Goal: Entertainment & Leisure: Browse casually

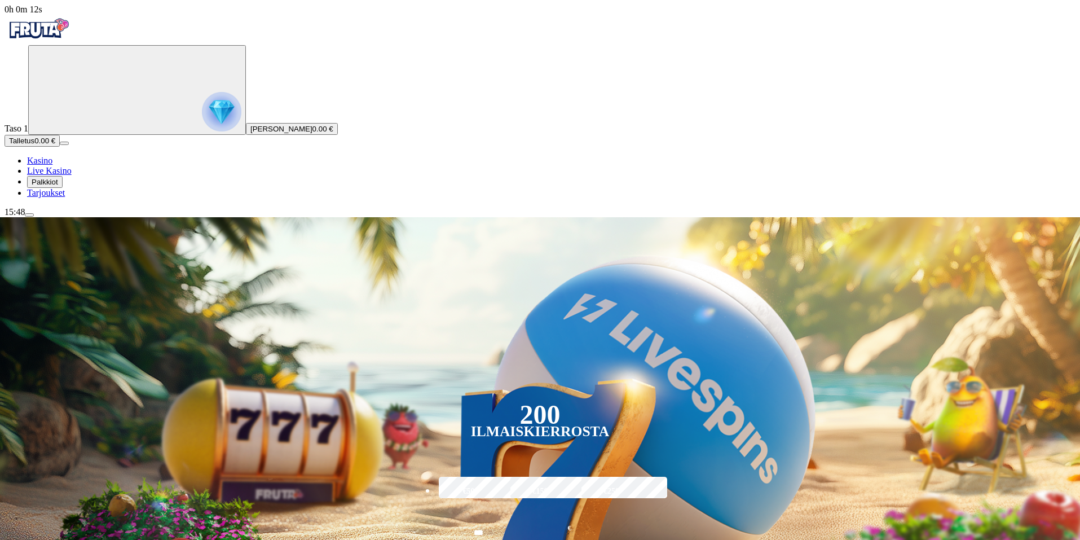
click at [58, 186] on span "Palkkiot" at bounding box center [45, 182] width 27 height 8
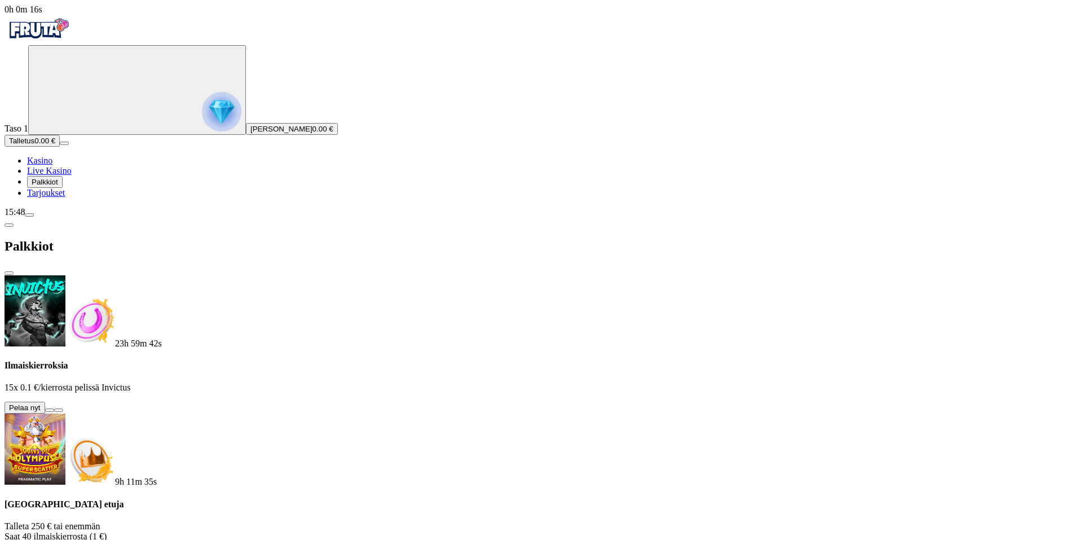
click at [54, 408] on button at bounding box center [49, 409] width 9 height 3
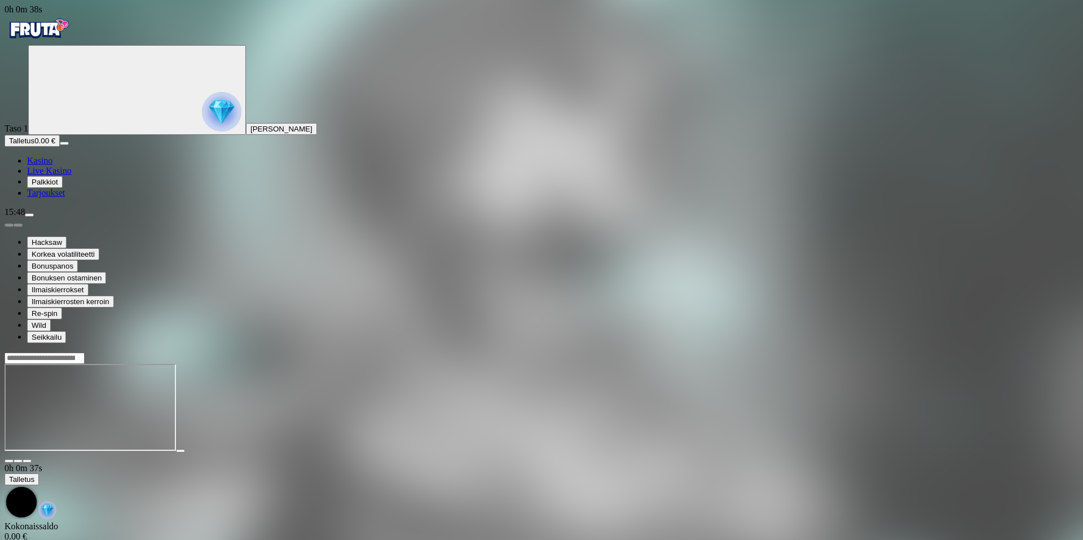
click at [690, 343] on div "Hacksaw Korkea volatiliteetti Bonuspanos Bonuksen ostaminen Ilmaiskierrokset Il…" at bounding box center [542, 280] width 1074 height 126
click at [52, 165] on span "Kasino" at bounding box center [39, 161] width 25 height 10
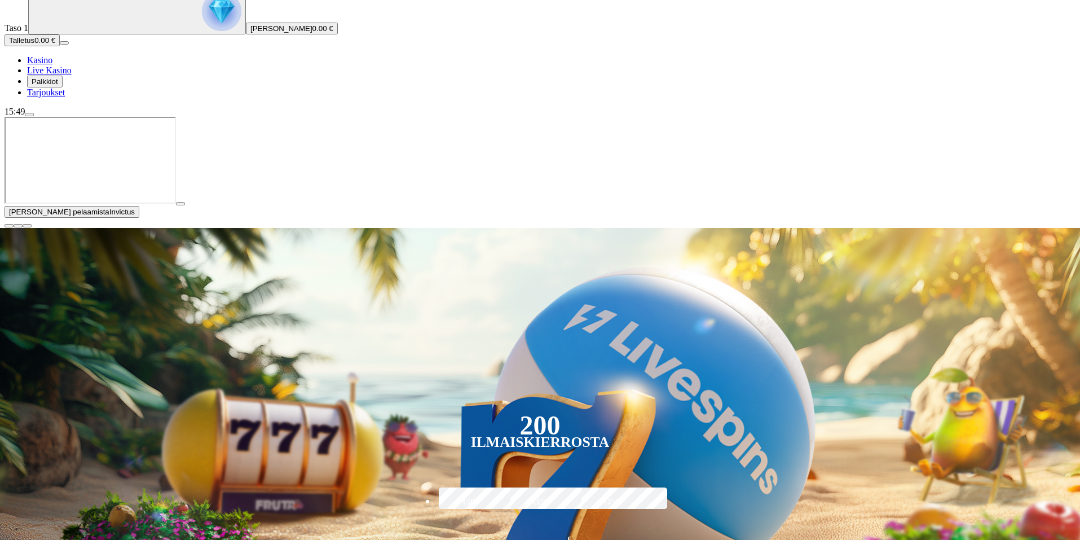
scroll to position [113, 0]
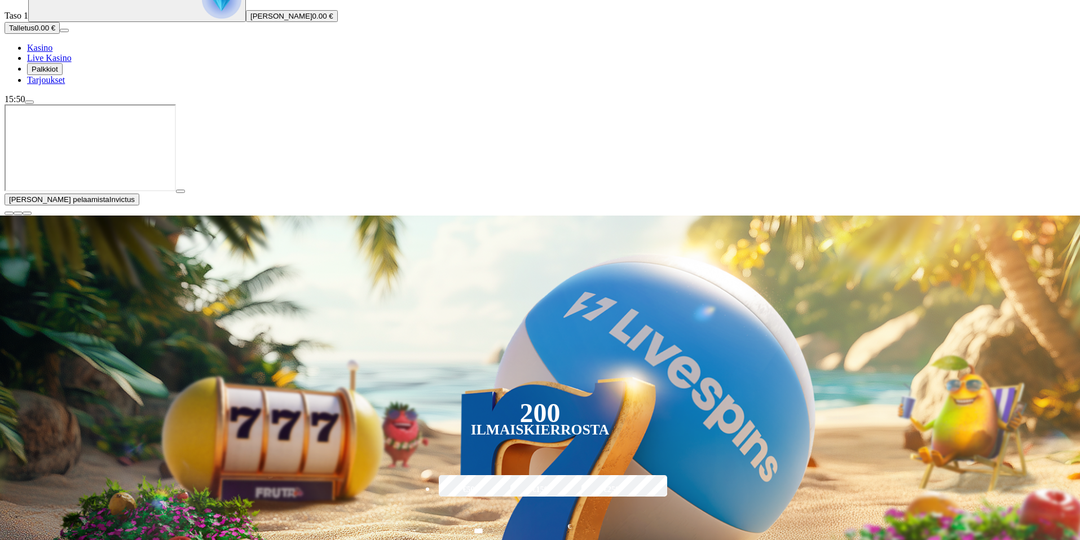
click at [14, 215] on button "button" at bounding box center [9, 212] width 9 height 3
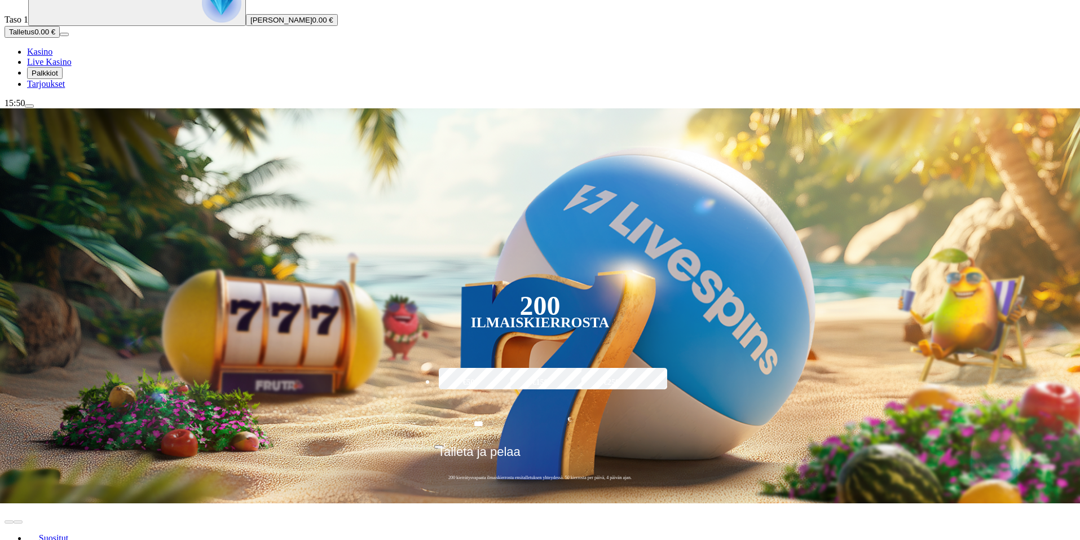
scroll to position [226, 0]
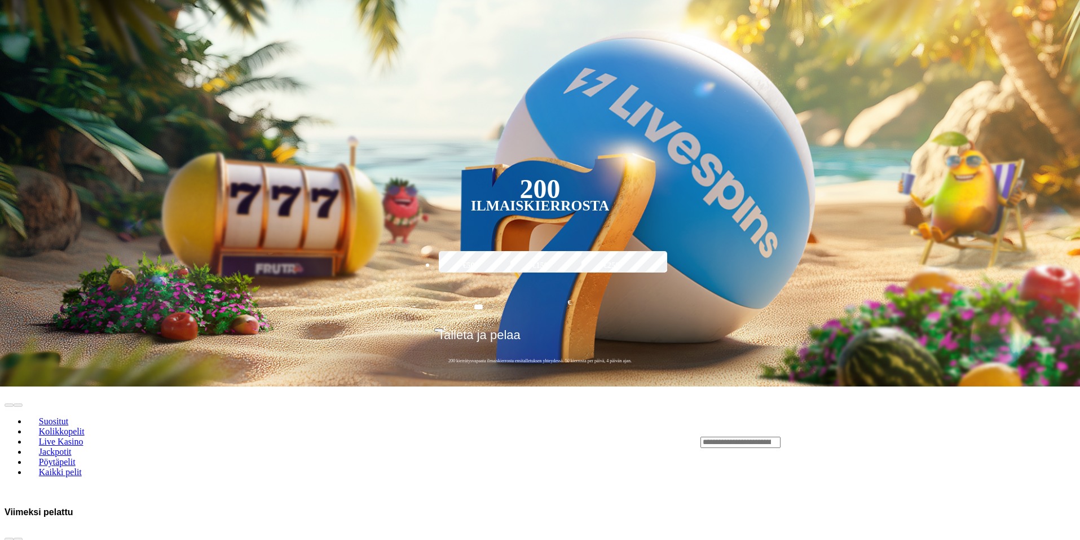
click at [781, 437] on input "Search" at bounding box center [740, 442] width 80 height 11
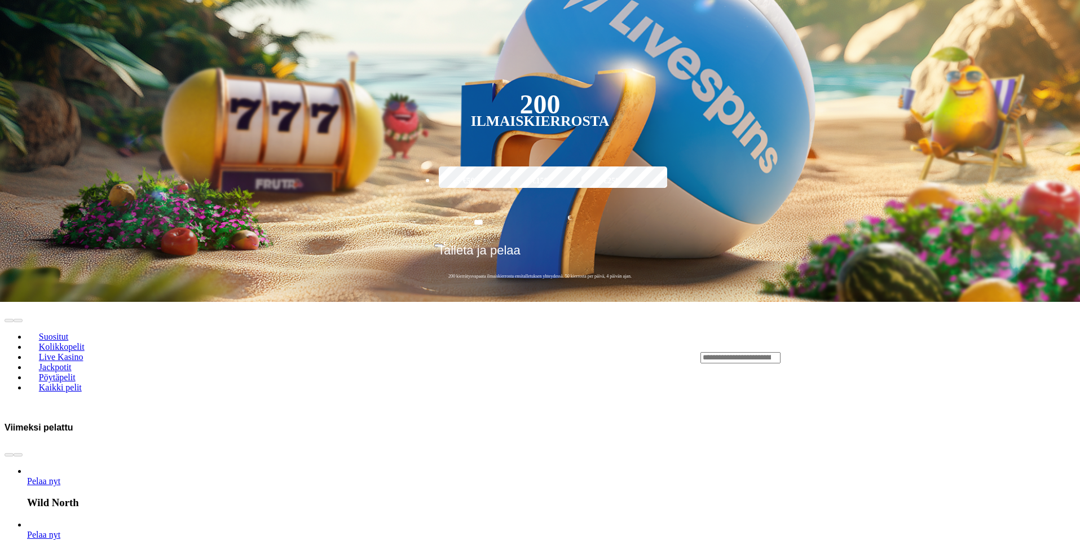
scroll to position [169, 0]
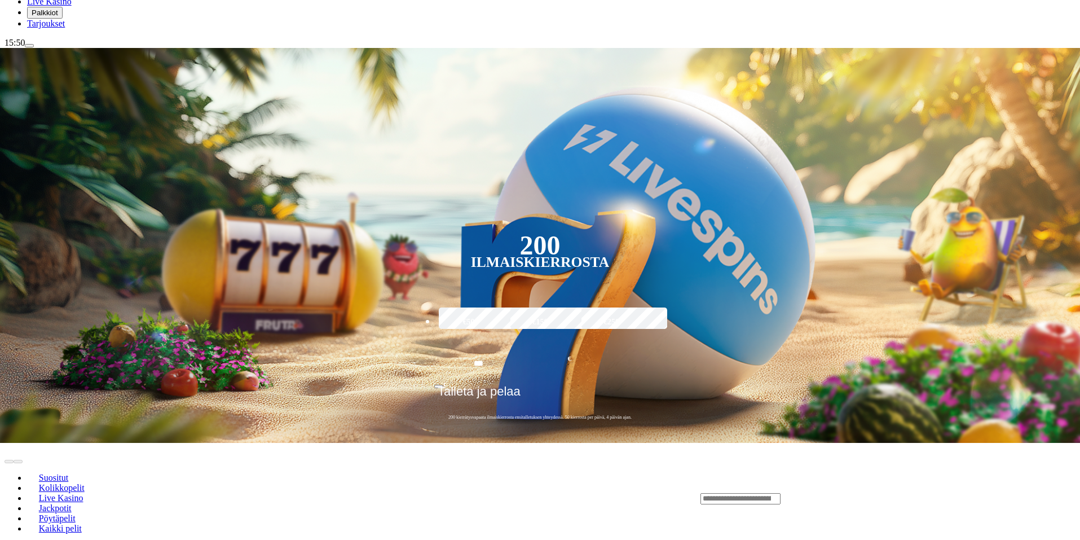
click at [781, 493] on input "Search" at bounding box center [740, 498] width 80 height 11
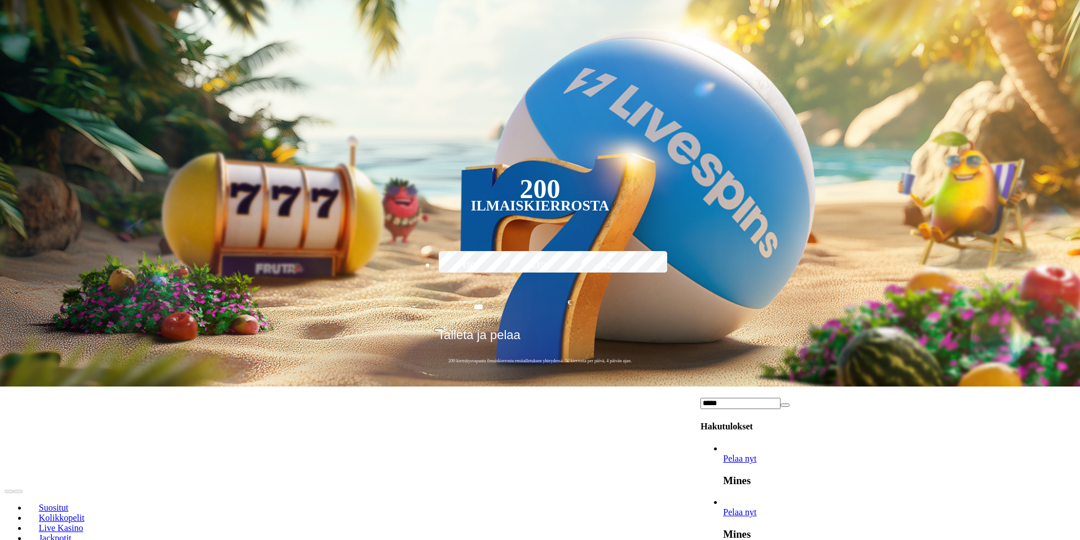
type input "*****"
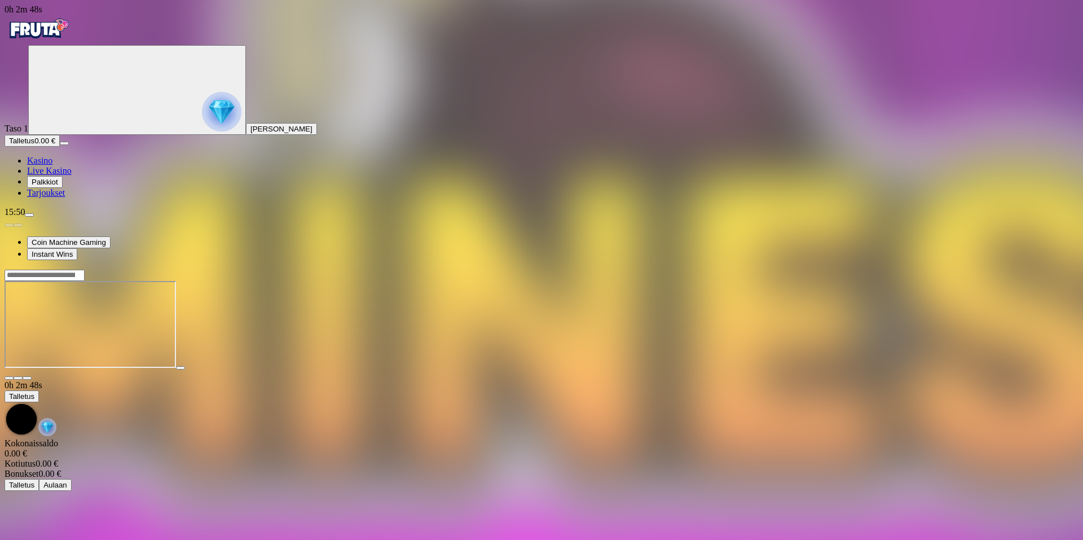
click at [54, 186] on span "Palkkiot" at bounding box center [45, 182] width 27 height 8
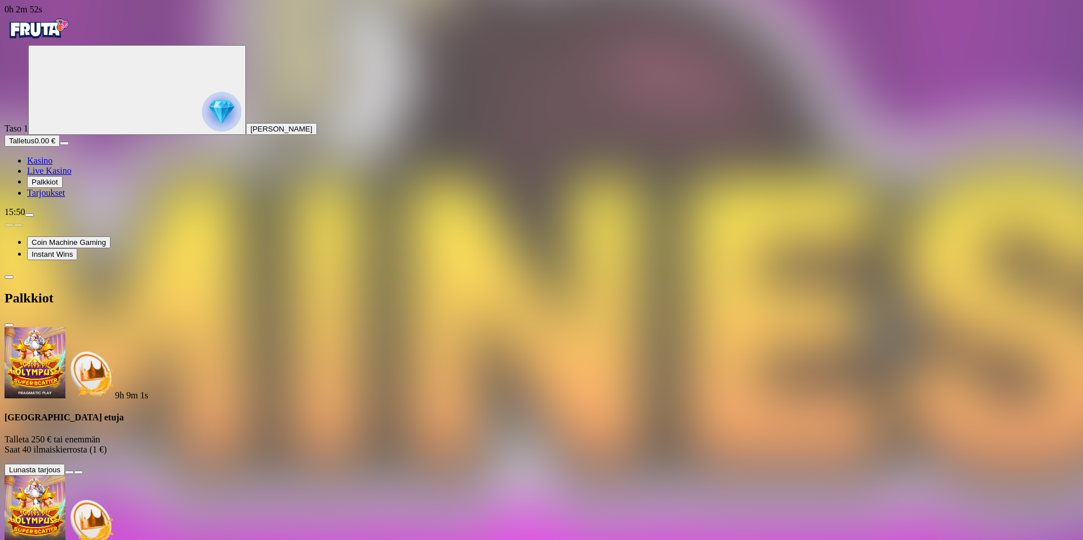
click at [63, 188] on button "Palkkiot" at bounding box center [45, 182] width 36 height 12
click at [65, 197] on link "Tarjoukset" at bounding box center [46, 193] width 38 height 10
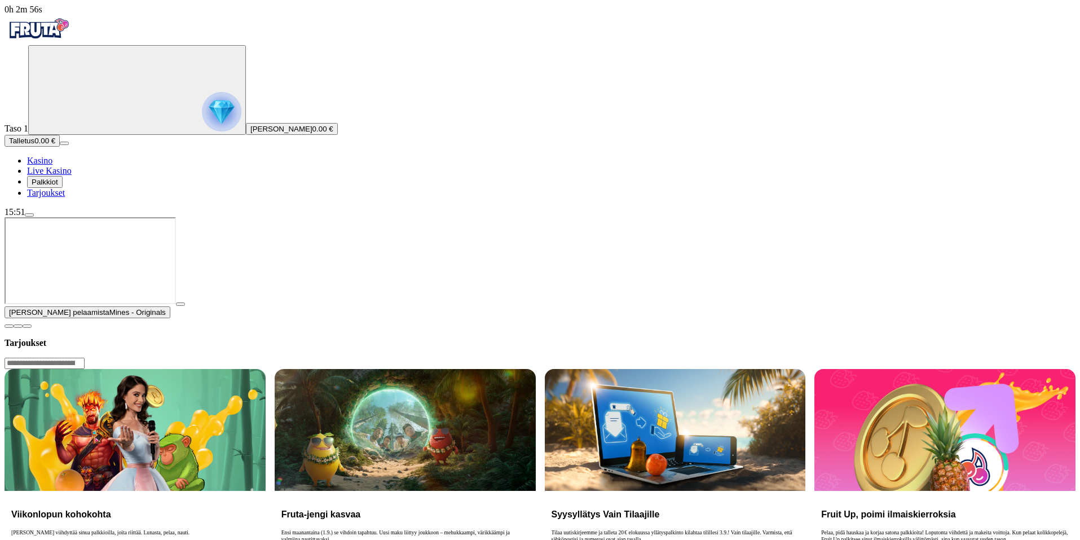
click at [185, 306] on button "button" at bounding box center [180, 303] width 9 height 3
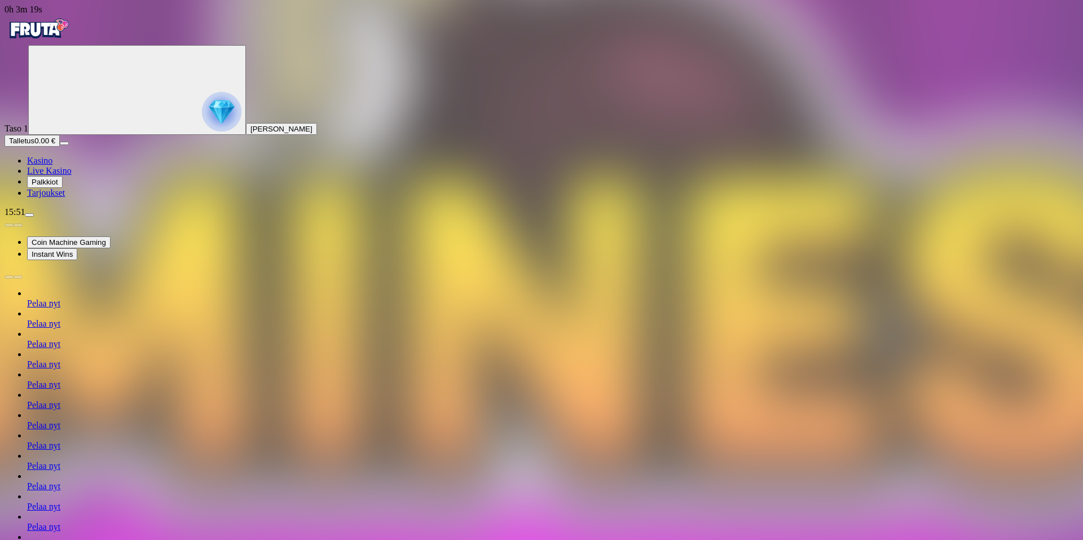
type input "******"
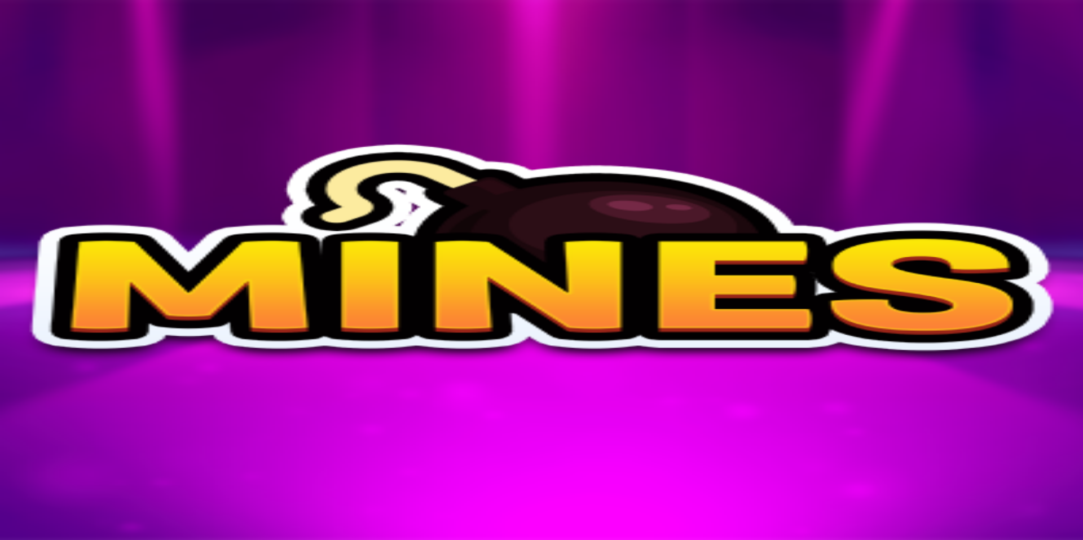
click at [52, 165] on span "Kasino" at bounding box center [39, 161] width 25 height 10
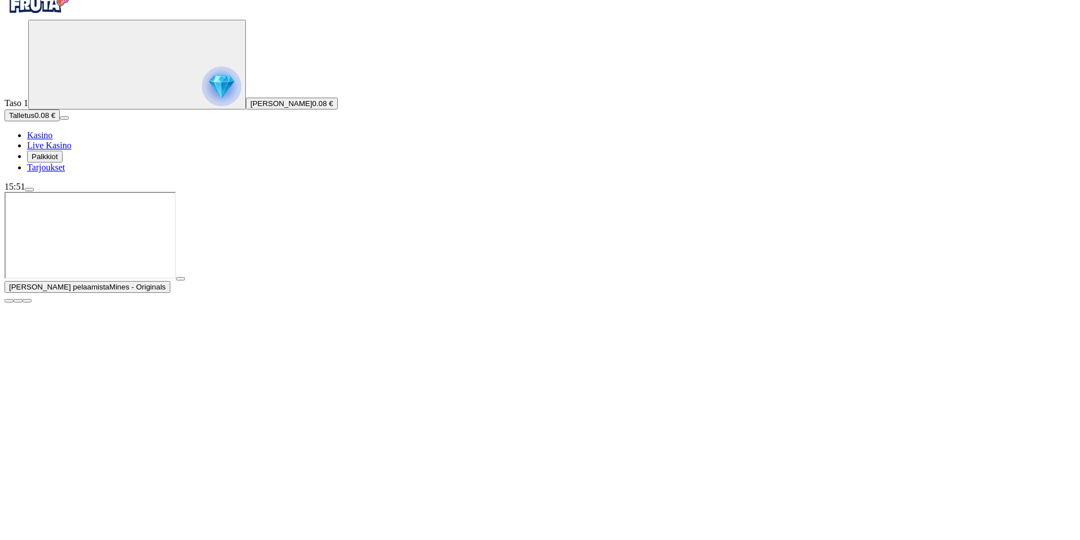
scroll to position [56, 0]
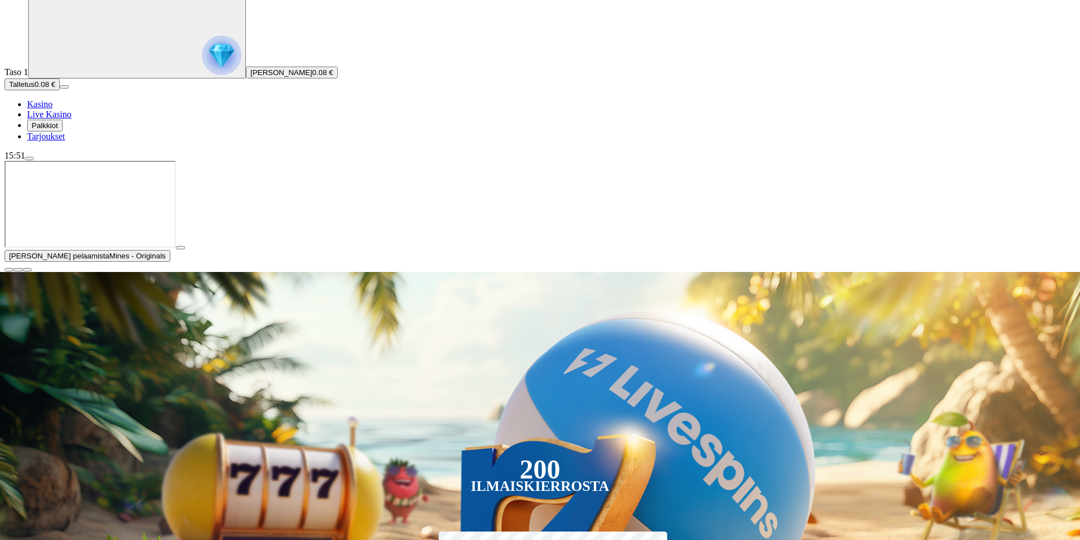
click at [9, 270] on span "close icon" at bounding box center [9, 270] width 0 height 0
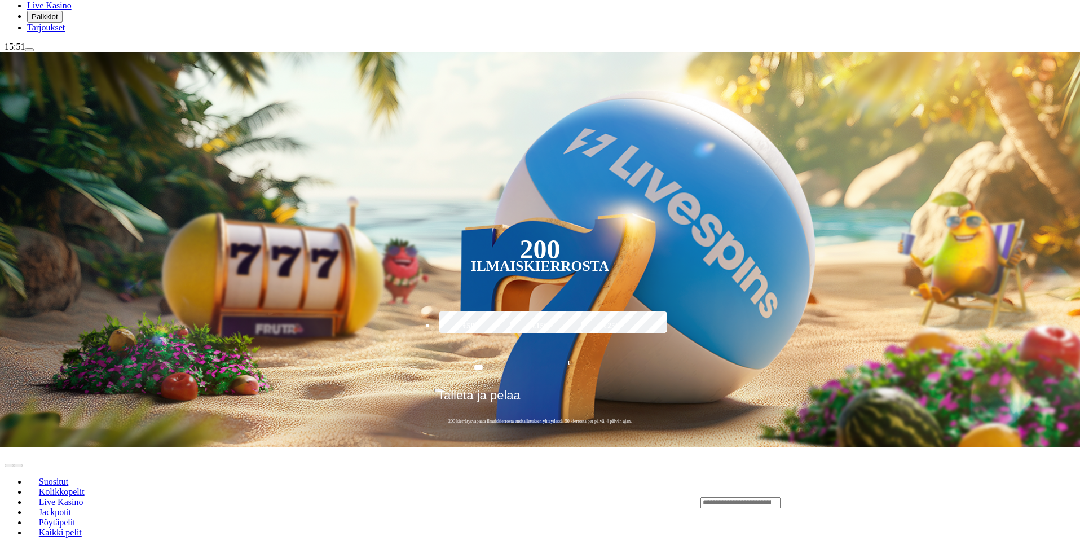
scroll to position [169, 0]
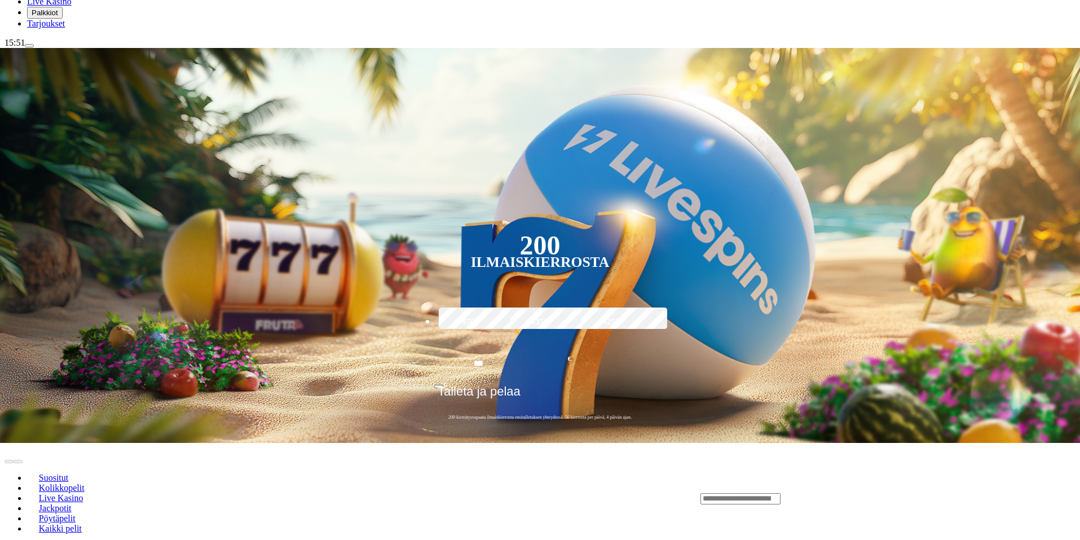
click at [781, 493] on input "Search" at bounding box center [740, 498] width 80 height 11
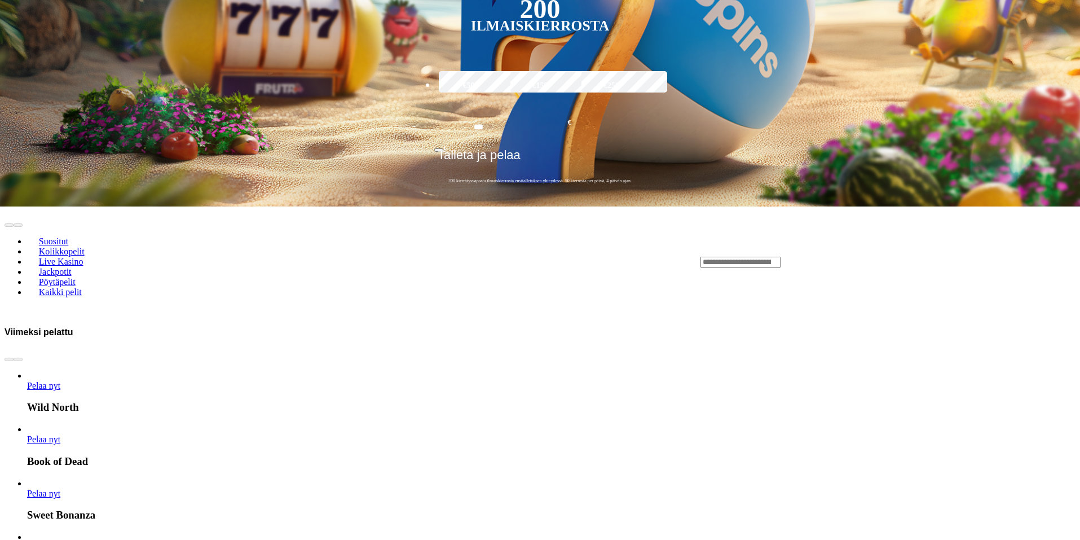
scroll to position [226, 0]
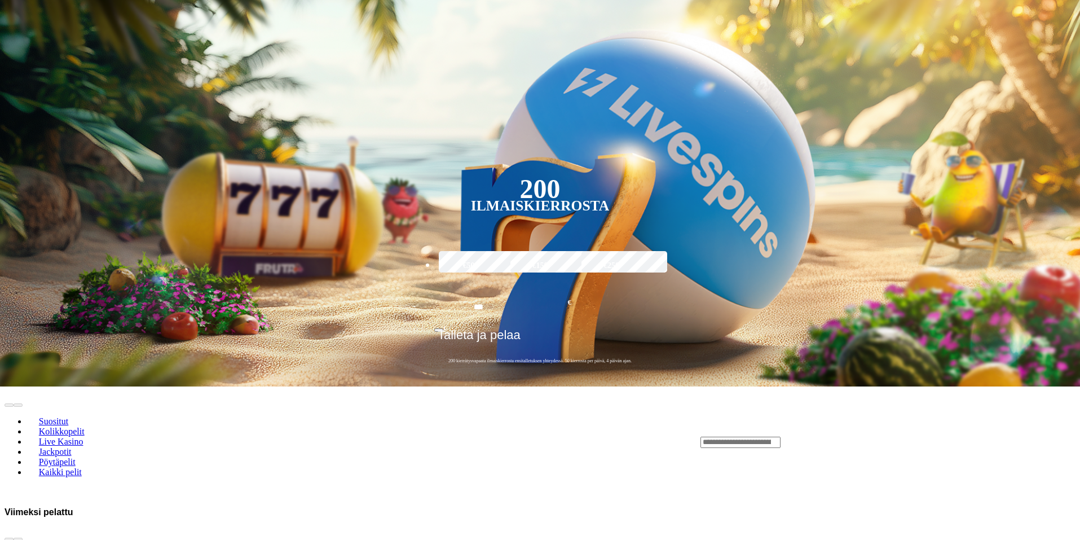
click at [781, 437] on input "Search" at bounding box center [740, 442] width 80 height 11
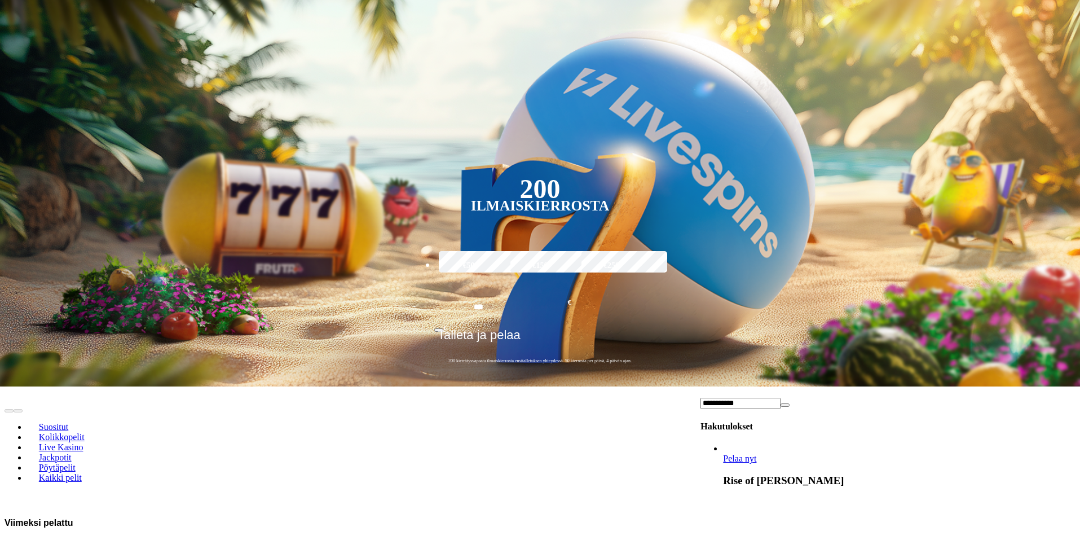
type input "**********"
click at [756, 453] on span "Pelaa nyt" at bounding box center [739, 458] width 33 height 10
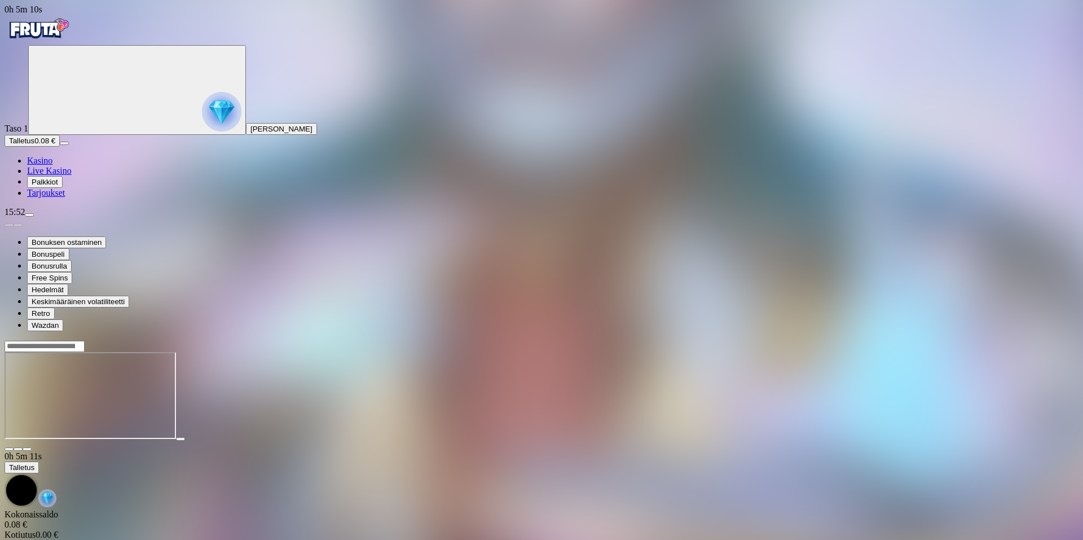
click at [9, 449] on span "close icon" at bounding box center [9, 449] width 0 height 0
